Goal: Find specific page/section: Find specific page/section

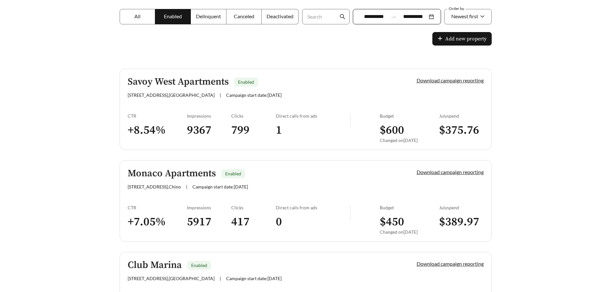
scroll to position [128, 0]
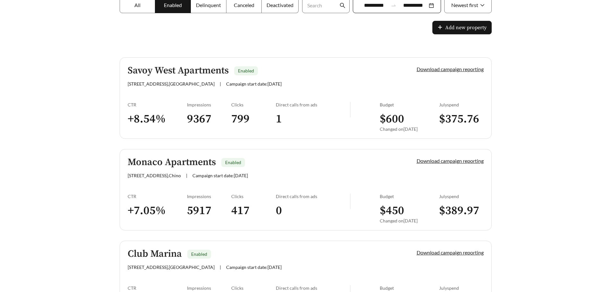
click at [216, 114] on h3 "9367" at bounding box center [209, 119] width 45 height 14
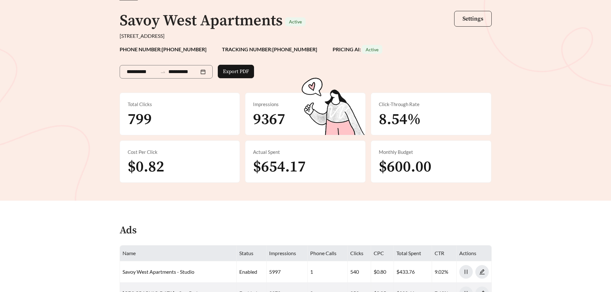
scroll to position [64, 0]
